Goal: Transaction & Acquisition: Purchase product/service

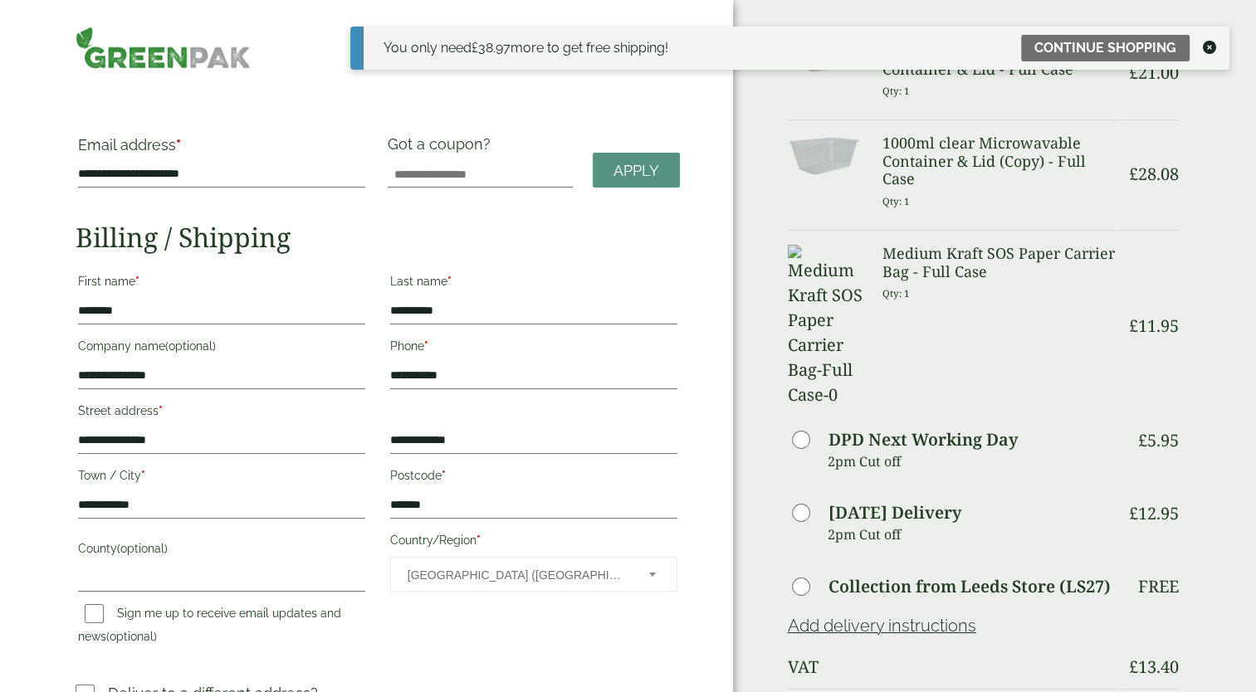
click at [1212, 41] on icon at bounding box center [1208, 47] width 13 height 13
click at [1177, 46] on link "Continue shopping" at bounding box center [1105, 48] width 168 height 27
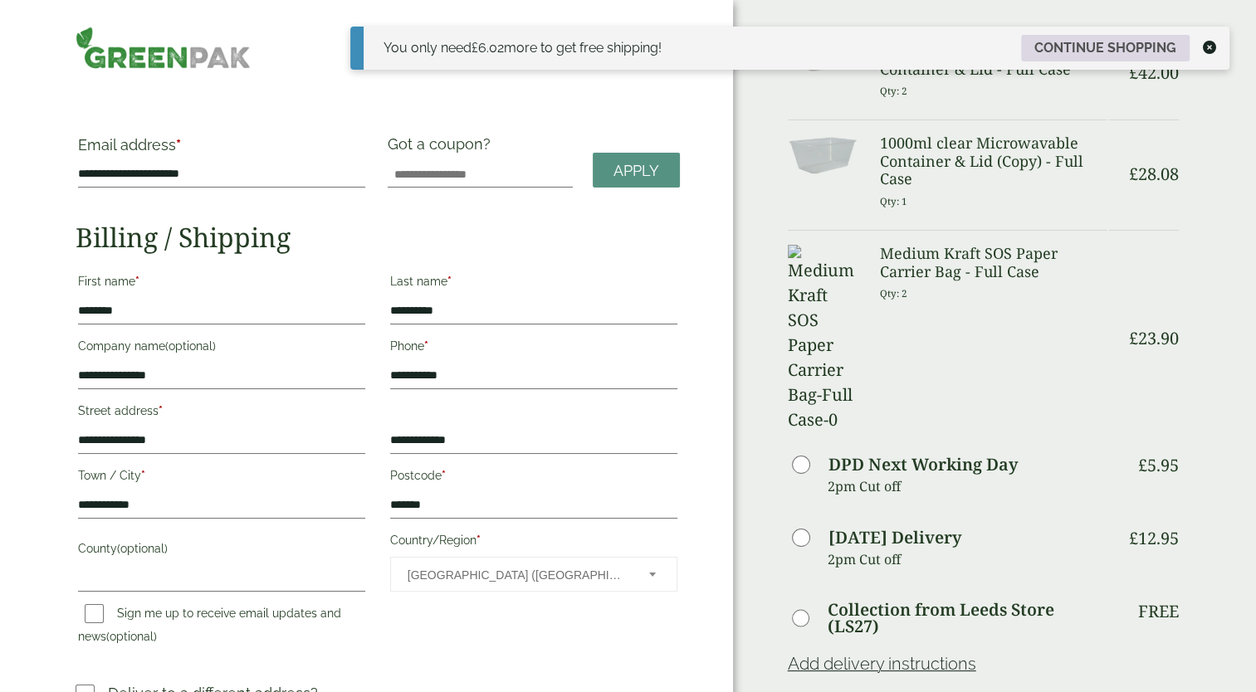
click at [1080, 48] on link "Continue shopping" at bounding box center [1105, 48] width 168 height 27
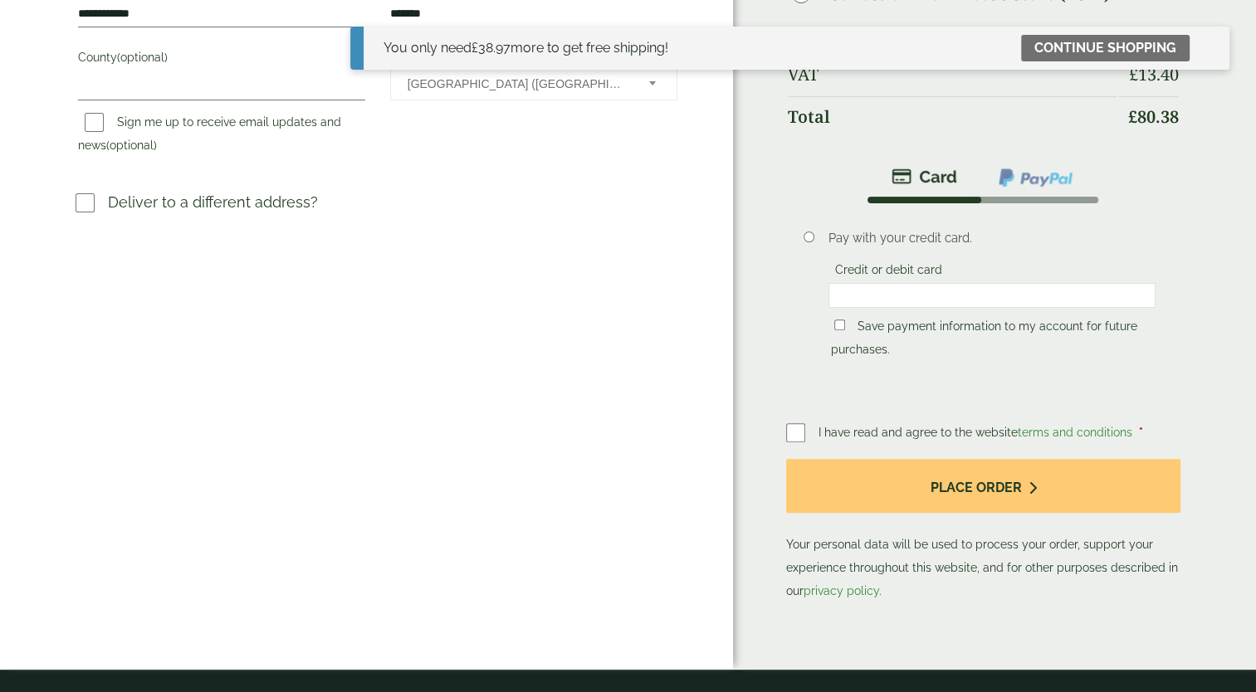
scroll to position [498, 0]
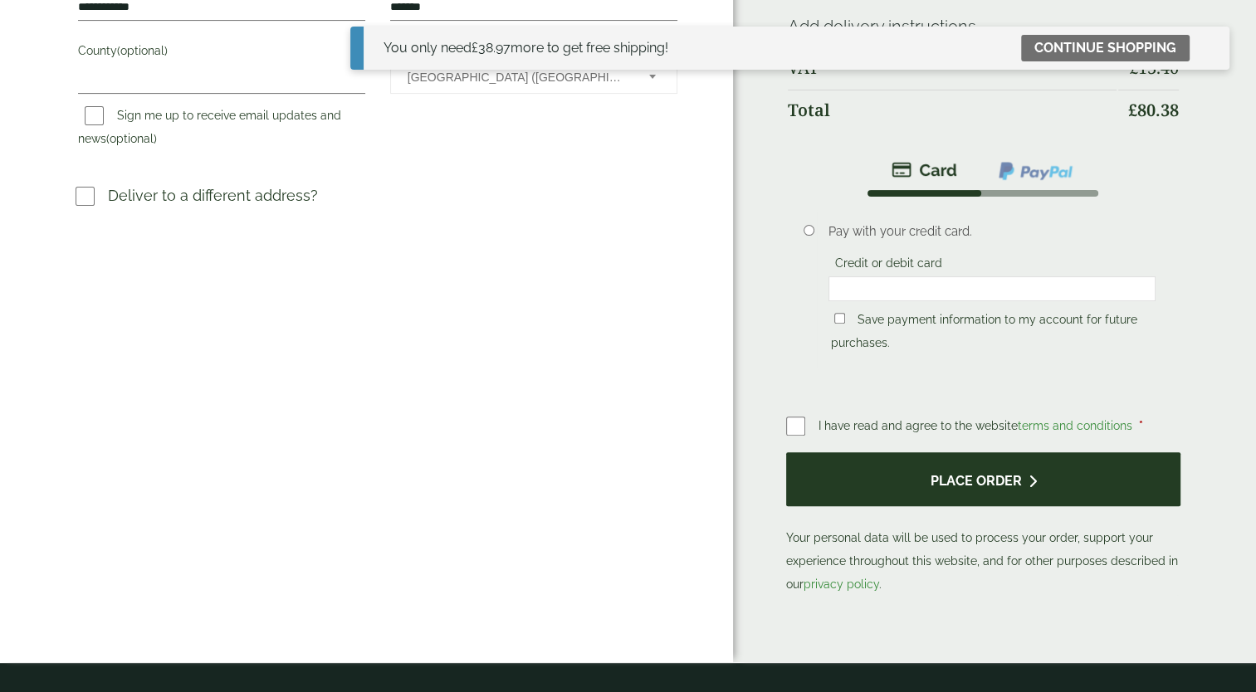
click at [932, 475] on button "Place order" at bounding box center [983, 479] width 395 height 54
